Goal: Navigation & Orientation: Find specific page/section

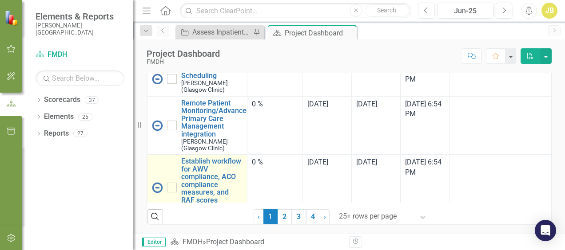
scroll to position [533, 0]
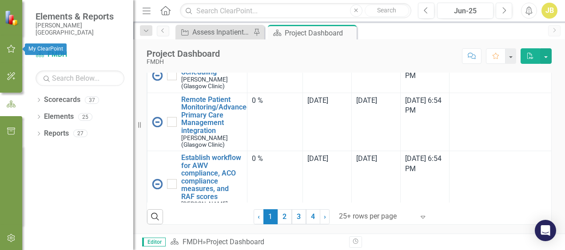
click at [12, 47] on icon "button" at bounding box center [11, 48] width 9 height 7
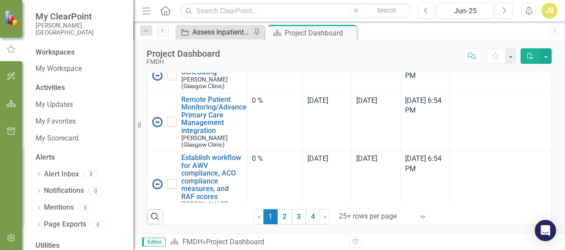
click at [224, 34] on div "Assess Inpatient Volumes and Identify Outpatient Offsets" at bounding box center [221, 32] width 59 height 11
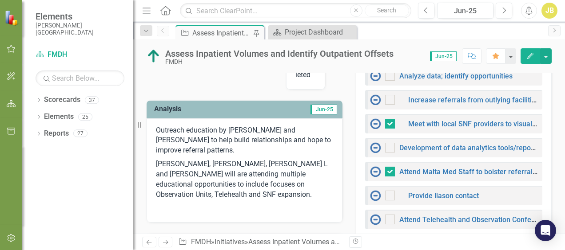
scroll to position [400, 0]
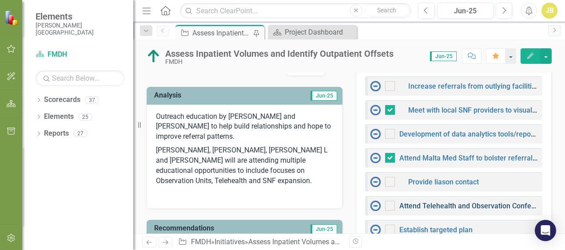
click at [448, 203] on link "Attend Telehealth and Observation Conference" at bounding box center [474, 206] width 150 height 8
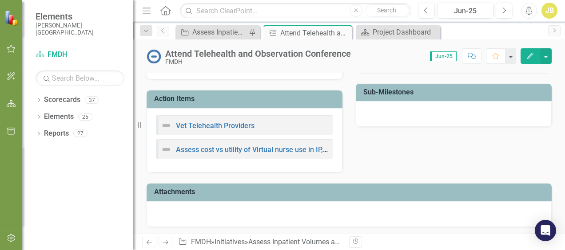
scroll to position [291, 0]
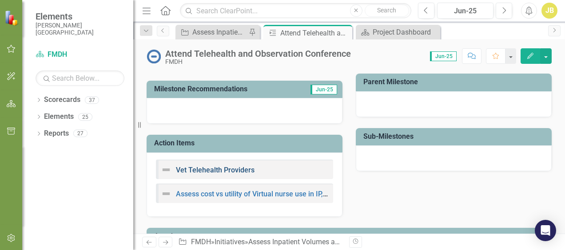
click at [241, 170] on link "Vet Telehealth Providers" at bounding box center [215, 170] width 79 height 8
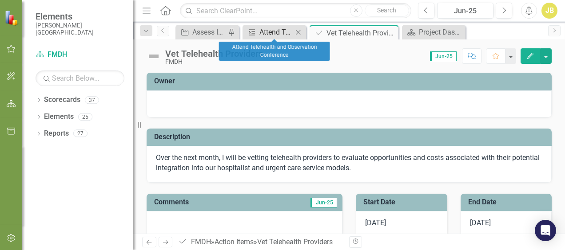
click at [274, 34] on div "Attend Telehealth and Observation Conference" at bounding box center [275, 32] width 33 height 11
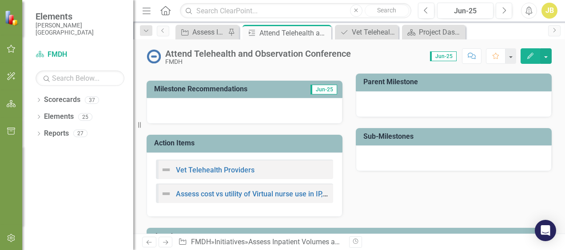
scroll to position [311, 0]
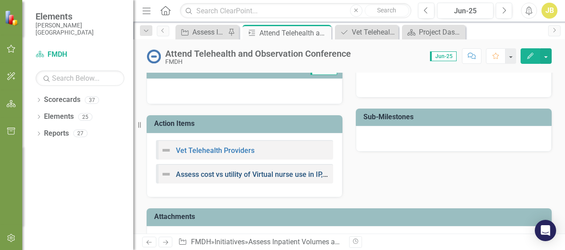
click at [200, 174] on link "Assess cost vs utility of Virtual nurse use in IP, PACU and surgical areas" at bounding box center [289, 174] width 227 height 8
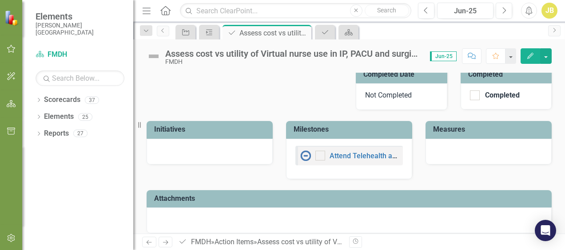
scroll to position [181, 0]
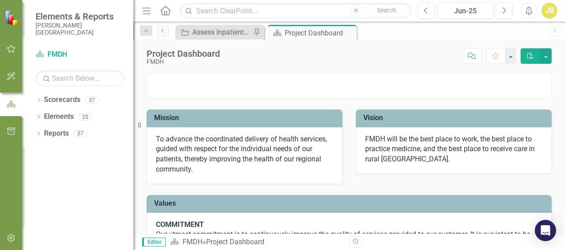
click at [222, 23] on div "Dropdown Search Initiative Assess Inpatient Volumes and Identify Outpatient Off…" at bounding box center [349, 31] width 432 height 18
click at [218, 32] on div "Assess Inpatient Volumes and Identify Outpatient Offsets" at bounding box center [221, 32] width 59 height 11
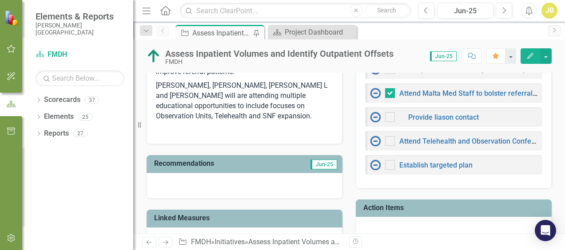
scroll to position [488, 0]
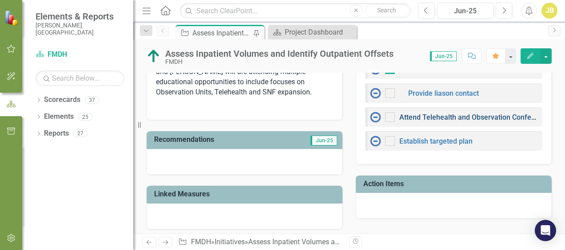
click at [436, 114] on link "Attend Telehealth and Observation Conference" at bounding box center [474, 117] width 150 height 8
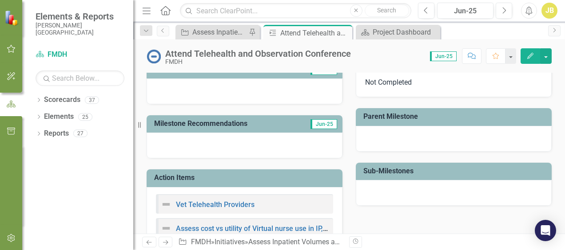
scroll to position [311, 0]
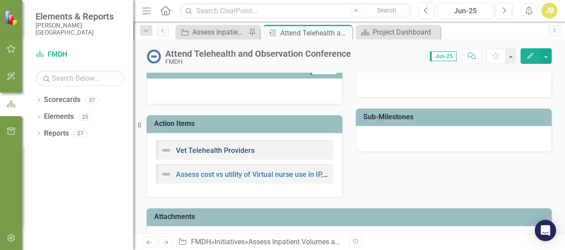
click at [243, 147] on link "Vet Telehealth Providers" at bounding box center [215, 151] width 79 height 8
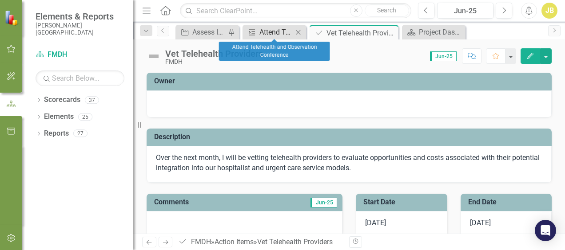
click at [285, 30] on div "Attend Telehealth and Observation Conference" at bounding box center [275, 32] width 33 height 11
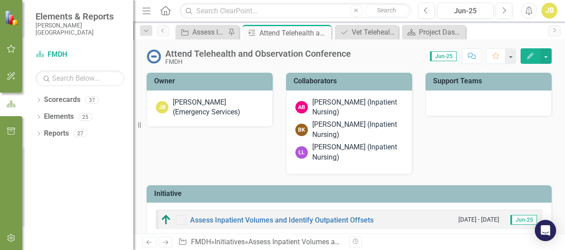
click at [293, 213] on div "Assess Inpatient Volumes and Identify Outpatient Offsets [DATE] - [DATE] Jun-25" at bounding box center [349, 220] width 386 height 20
click at [289, 219] on link "Assess Inpatient Volumes and Identify Outpatient Offsets" at bounding box center [281, 220] width 183 height 8
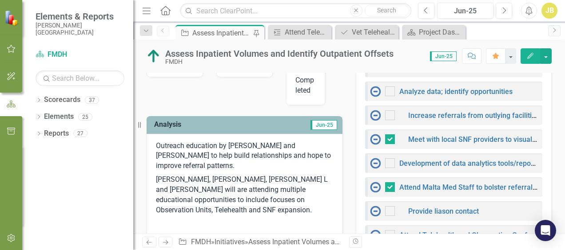
scroll to position [330, 0]
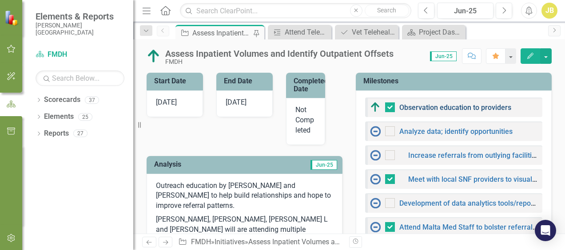
click at [425, 106] on link "Observation education to providers" at bounding box center [455, 107] width 112 height 8
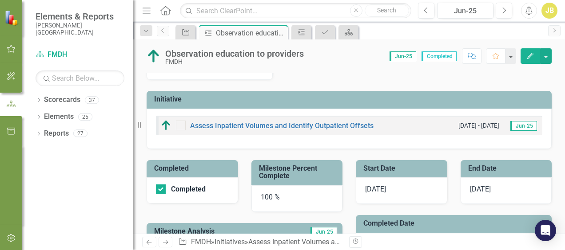
scroll to position [25, 0]
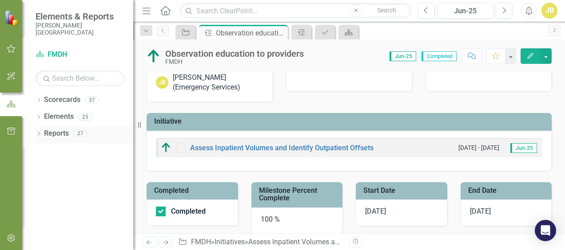
click at [54, 136] on link "Reports" at bounding box center [56, 134] width 25 height 10
click at [63, 137] on link "Reports" at bounding box center [56, 134] width 25 height 10
click at [58, 135] on link "Reports" at bounding box center [56, 134] width 25 height 10
click at [13, 44] on button "button" at bounding box center [11, 49] width 20 height 19
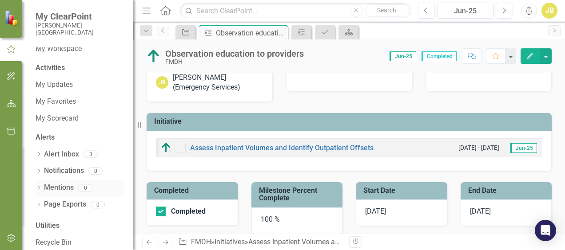
scroll to position [31, 0]
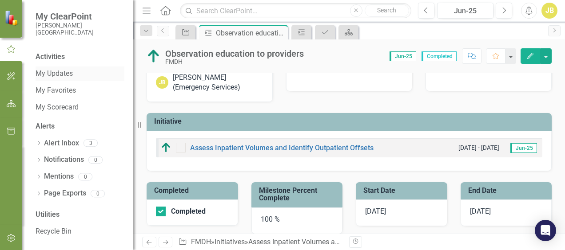
click at [69, 74] on link "My Updates" at bounding box center [80, 74] width 89 height 10
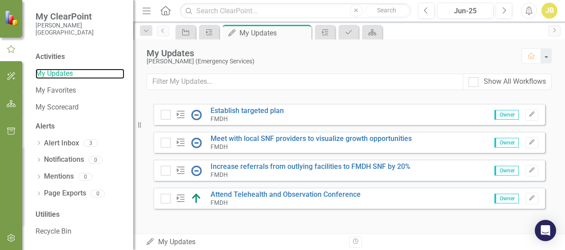
scroll to position [421, 0]
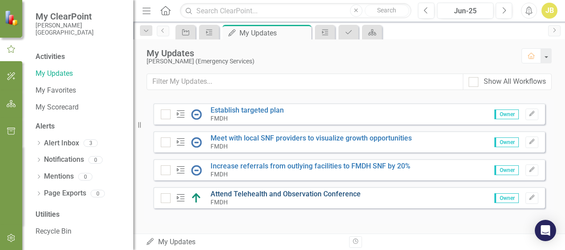
click at [261, 195] on link "Attend Telehealth and Observation Conference" at bounding box center [285, 194] width 150 height 8
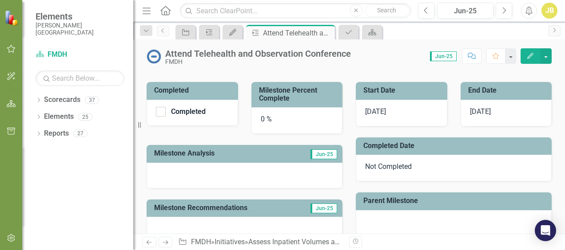
scroll to position [158, 0]
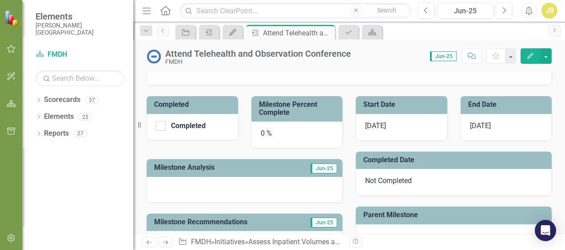
click at [272, 187] on div at bounding box center [245, 190] width 196 height 26
click at [273, 186] on div at bounding box center [245, 190] width 196 height 26
click at [236, 30] on icon "My Updates" at bounding box center [232, 32] width 9 height 7
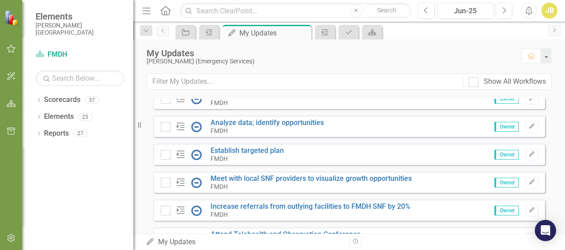
scroll to position [400, 0]
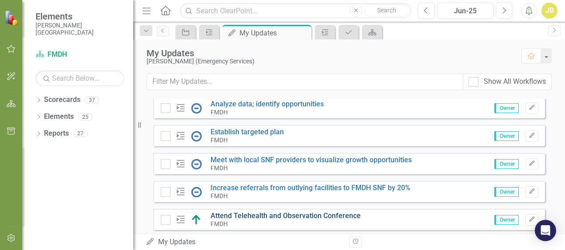
click at [249, 216] on link "Attend Telehealth and Observation Conference" at bounding box center [285, 216] width 150 height 8
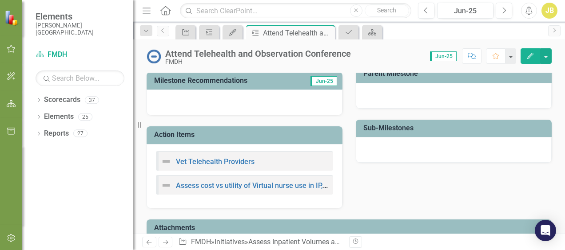
scroll to position [291, 0]
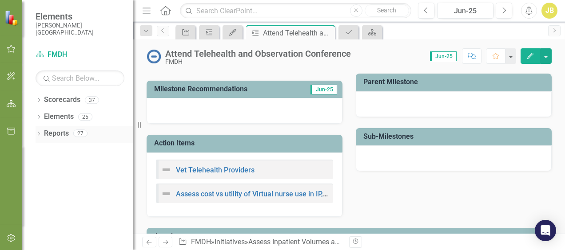
click at [60, 135] on link "Reports" at bounding box center [56, 134] width 25 height 10
click at [67, 120] on link "Elements" at bounding box center [59, 117] width 30 height 10
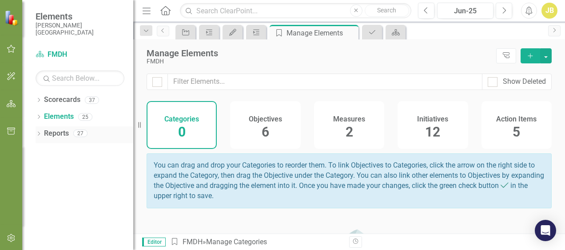
click at [54, 137] on link "Reports" at bounding box center [56, 134] width 25 height 10
click at [9, 48] on icon "button" at bounding box center [11, 48] width 9 height 7
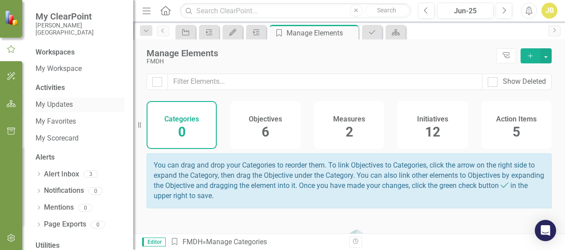
click at [59, 105] on link "My Updates" at bounding box center [80, 105] width 89 height 10
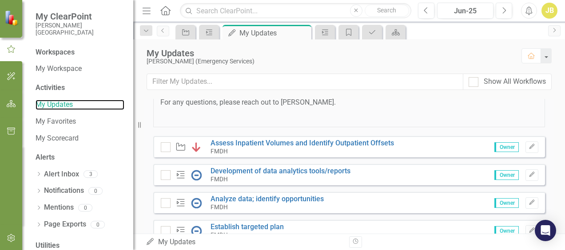
scroll to position [288, 0]
